Goal: Task Accomplishment & Management: Manage account settings

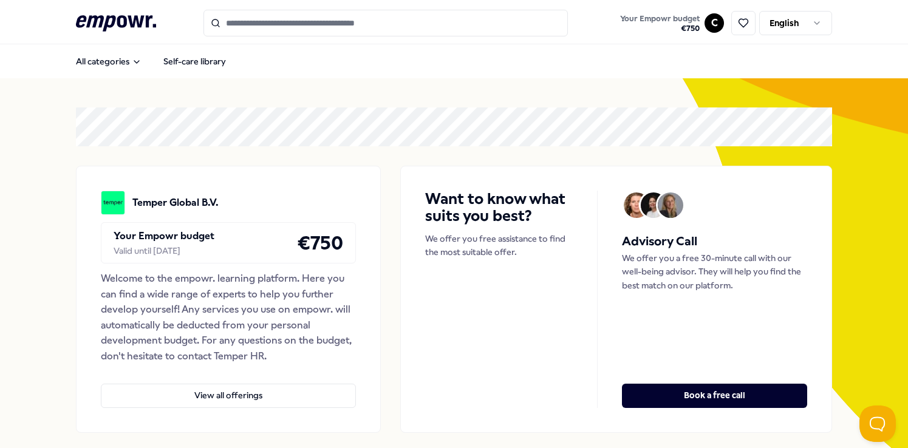
click at [710, 27] on html ".empowr-logo_svg__cls-1{fill:#03032f} Your Empowr budget € 750 C English All ca…" at bounding box center [454, 224] width 908 height 448
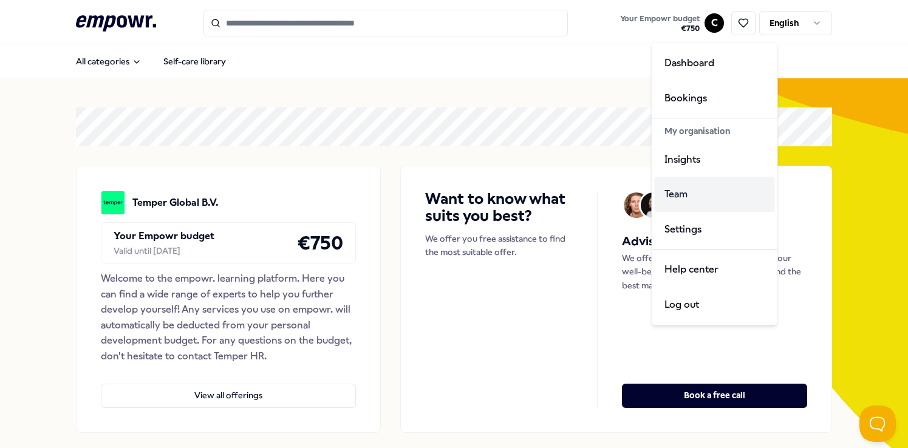
click at [670, 195] on div "Team" at bounding box center [714, 194] width 120 height 35
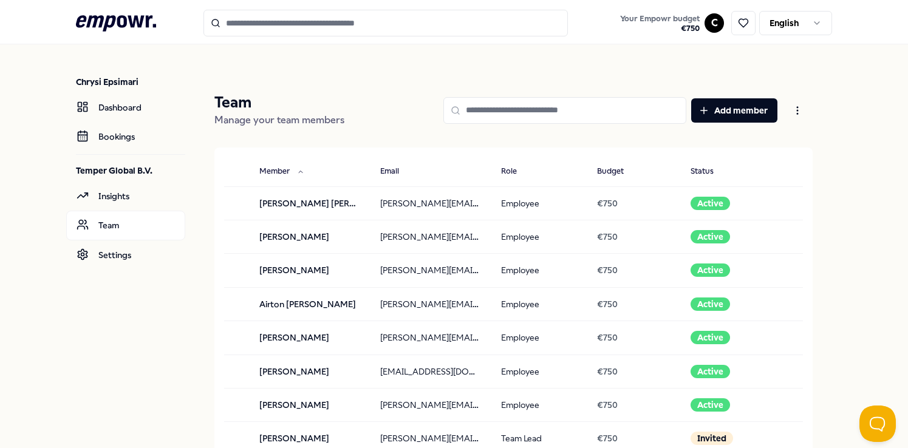
click at [537, 107] on input at bounding box center [564, 110] width 243 height 27
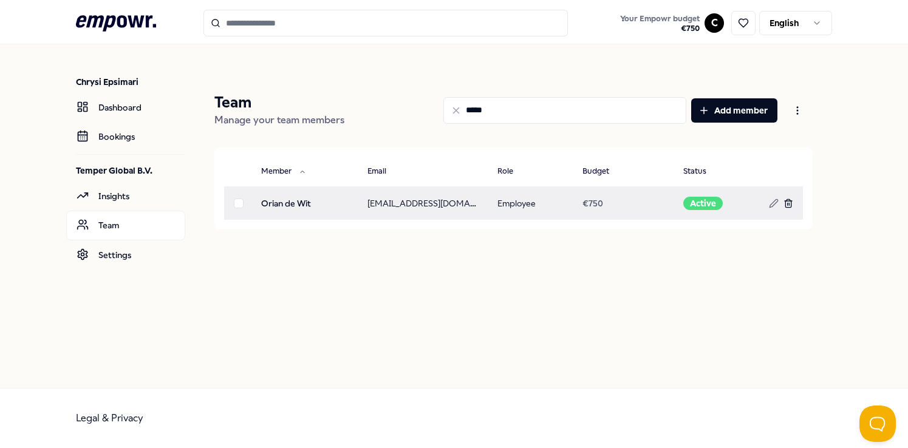
type input "*****"
click at [789, 205] on line at bounding box center [789, 204] width 0 height 2
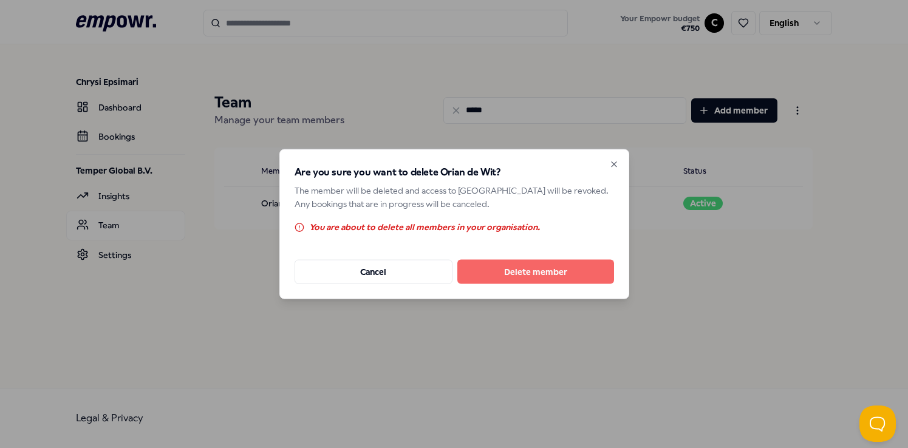
click at [518, 271] on button "Delete member" at bounding box center [535, 271] width 157 height 24
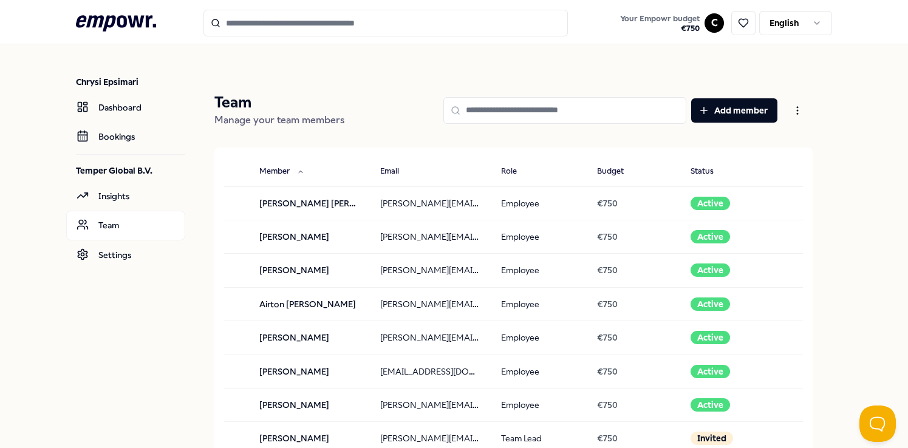
click at [550, 112] on input at bounding box center [564, 110] width 243 height 27
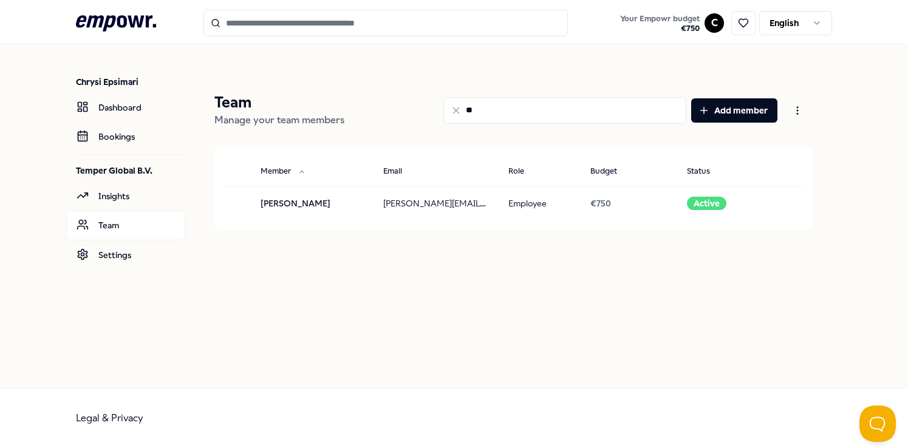
type input "*"
